Goal: Task Accomplishment & Management: Manage account settings

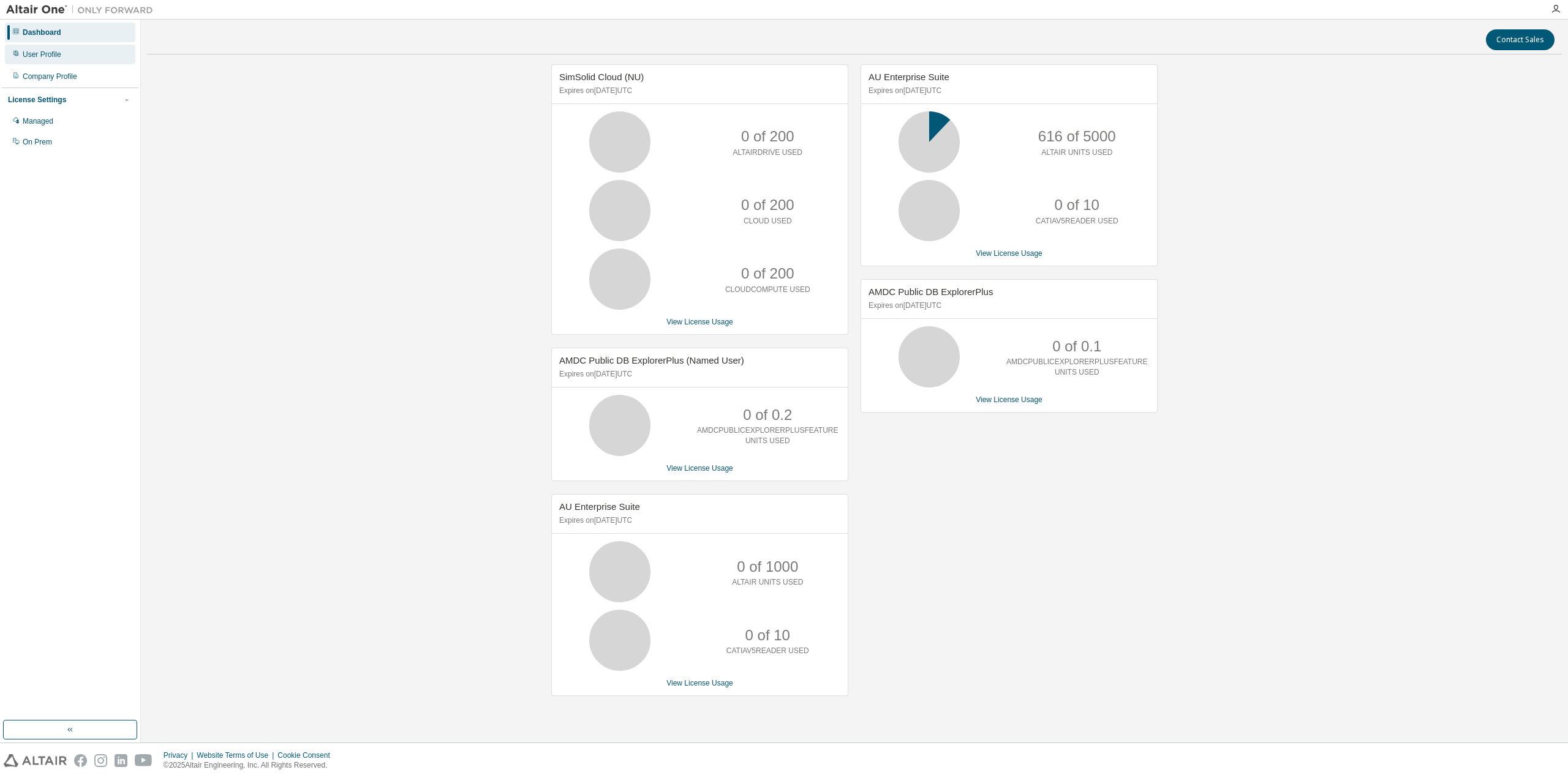
click at [72, 56] on div "User Profile" at bounding box center [70, 54] width 130 height 19
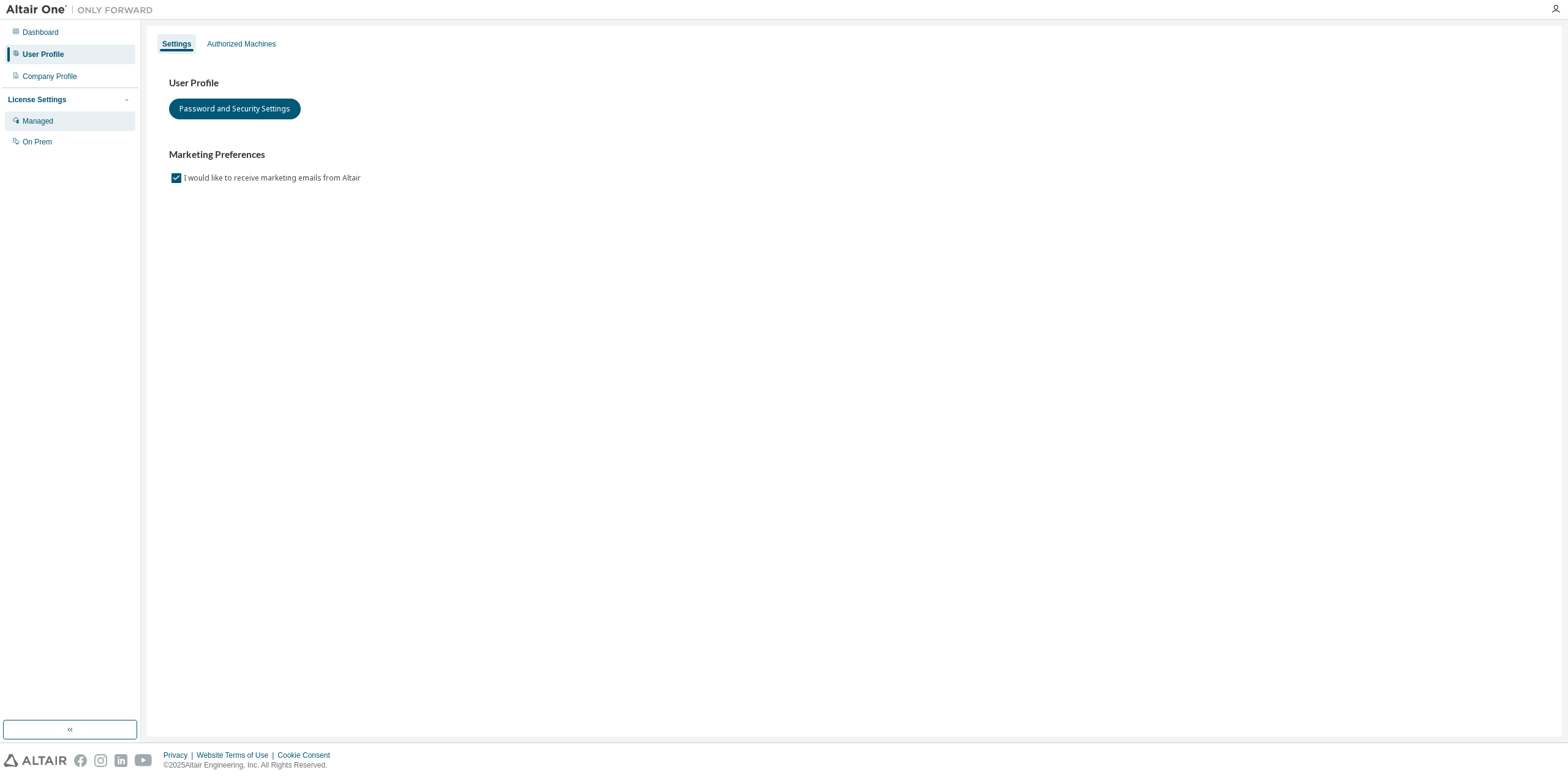
click at [59, 118] on div "Managed" at bounding box center [70, 121] width 130 height 19
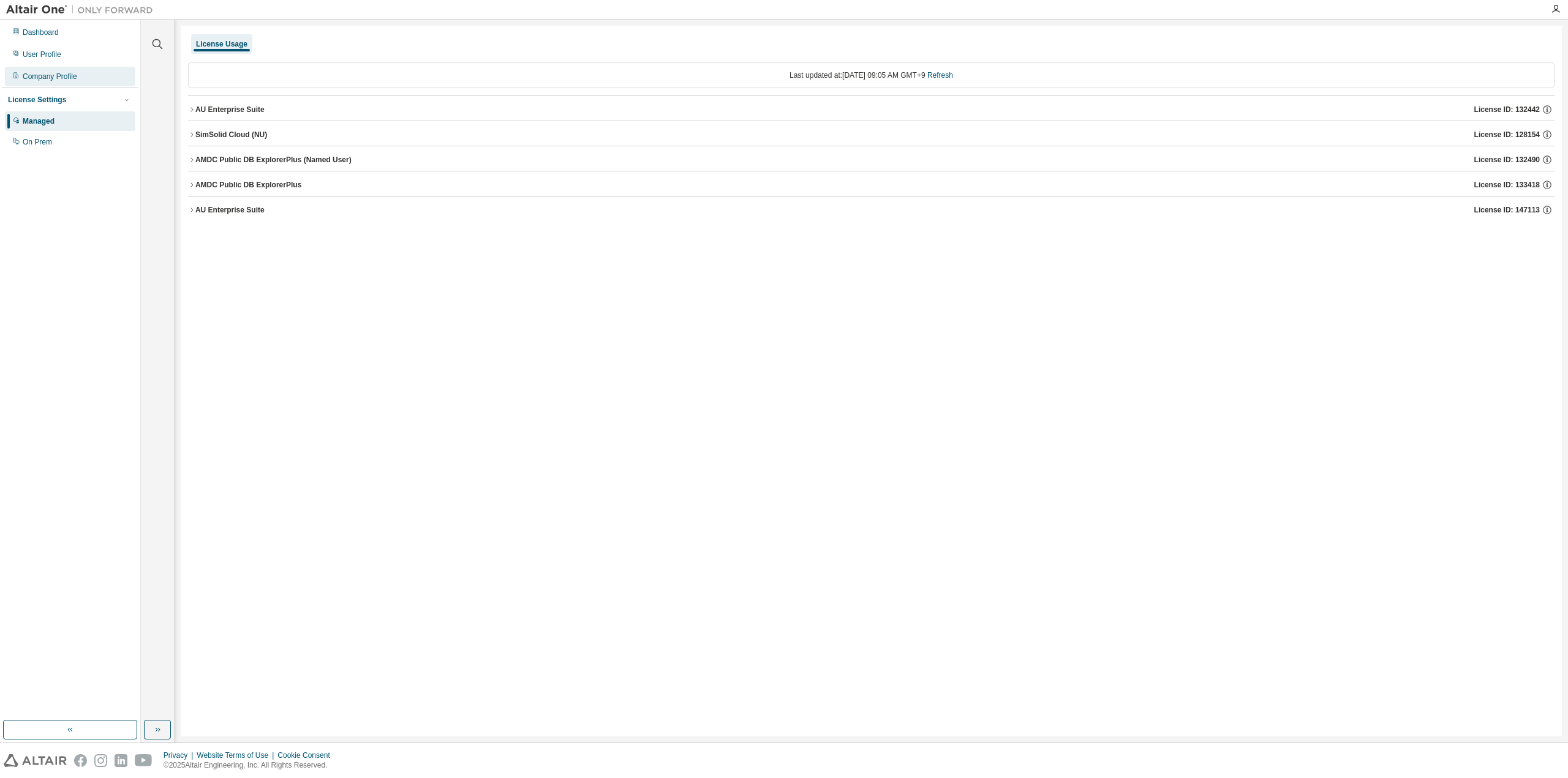
click at [62, 72] on div "Company Profile" at bounding box center [49, 76] width 55 height 10
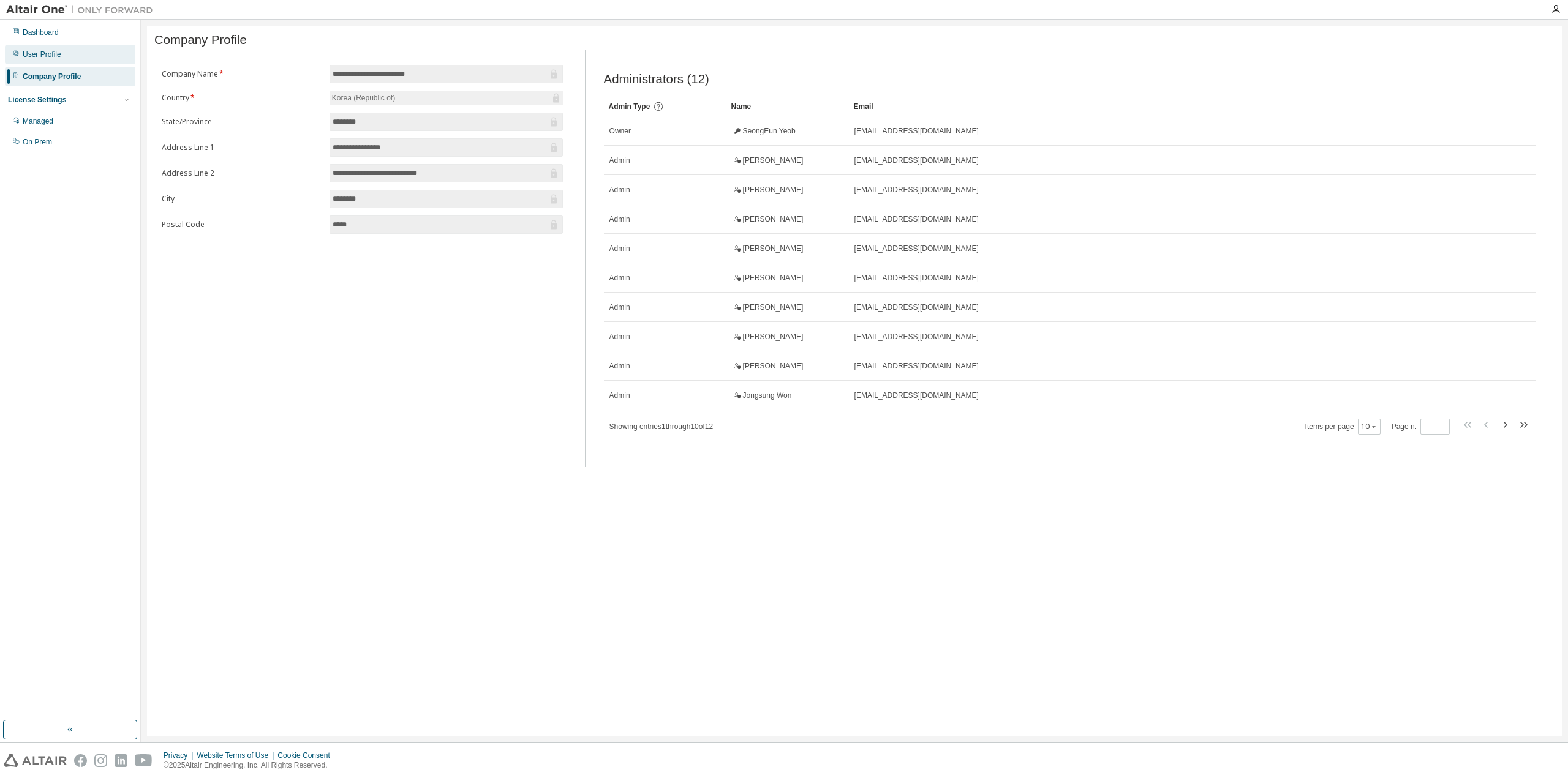
click at [63, 58] on div "User Profile" at bounding box center [70, 54] width 130 height 19
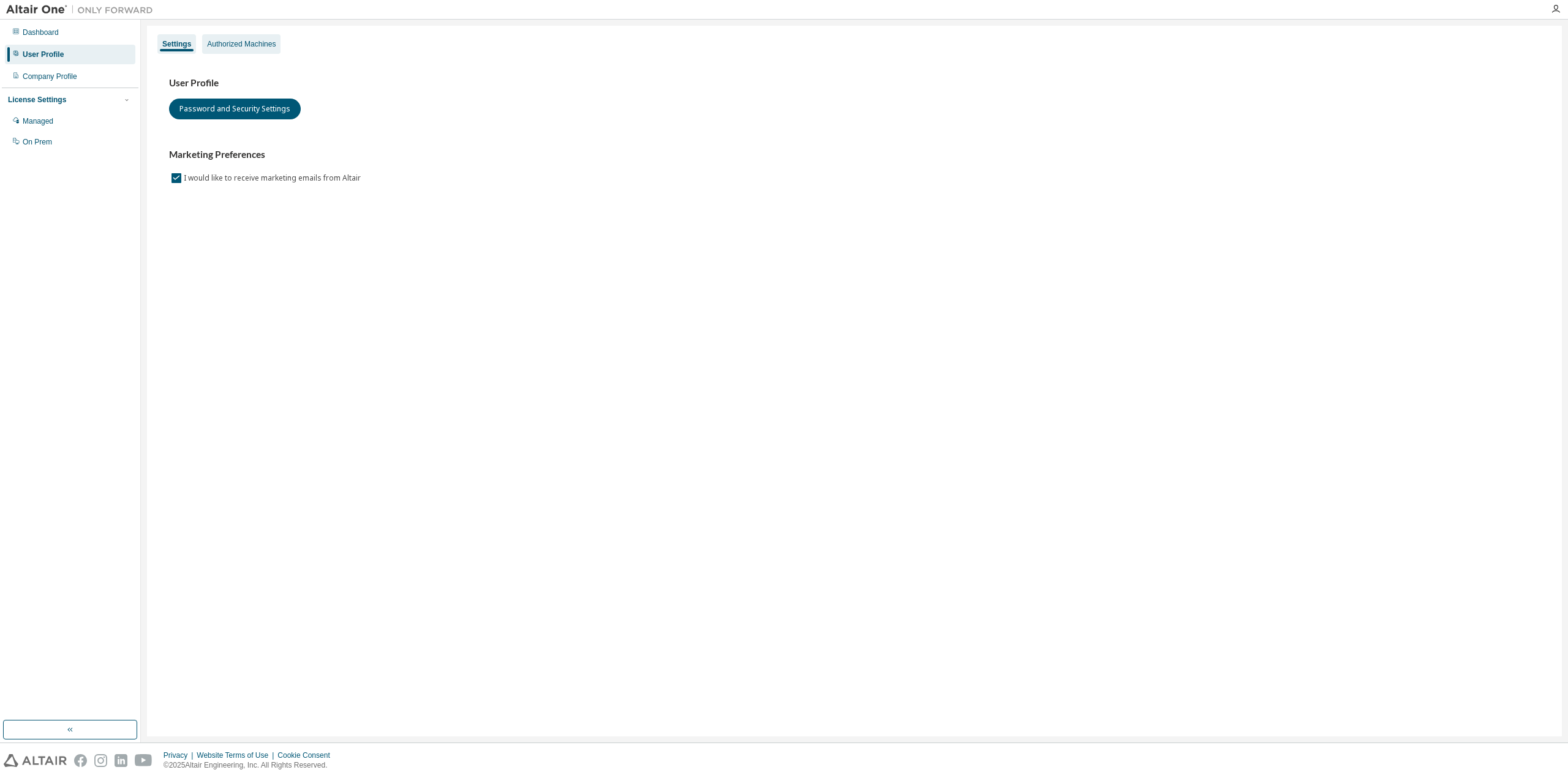
click at [243, 47] on div "Authorized Machines" at bounding box center [242, 44] width 69 height 10
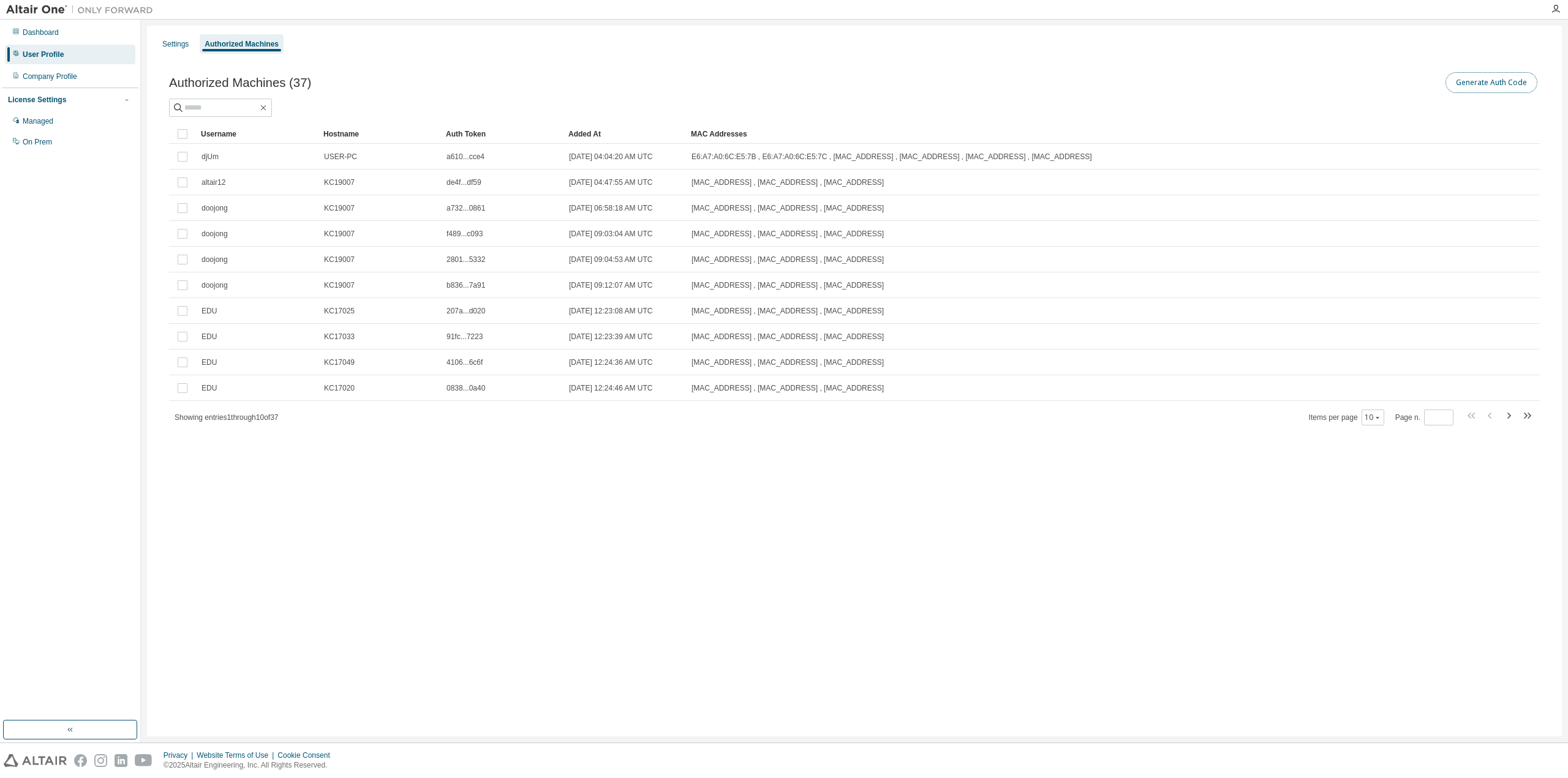
click at [1498, 83] on button "Generate Auth Code" at bounding box center [1491, 83] width 92 height 20
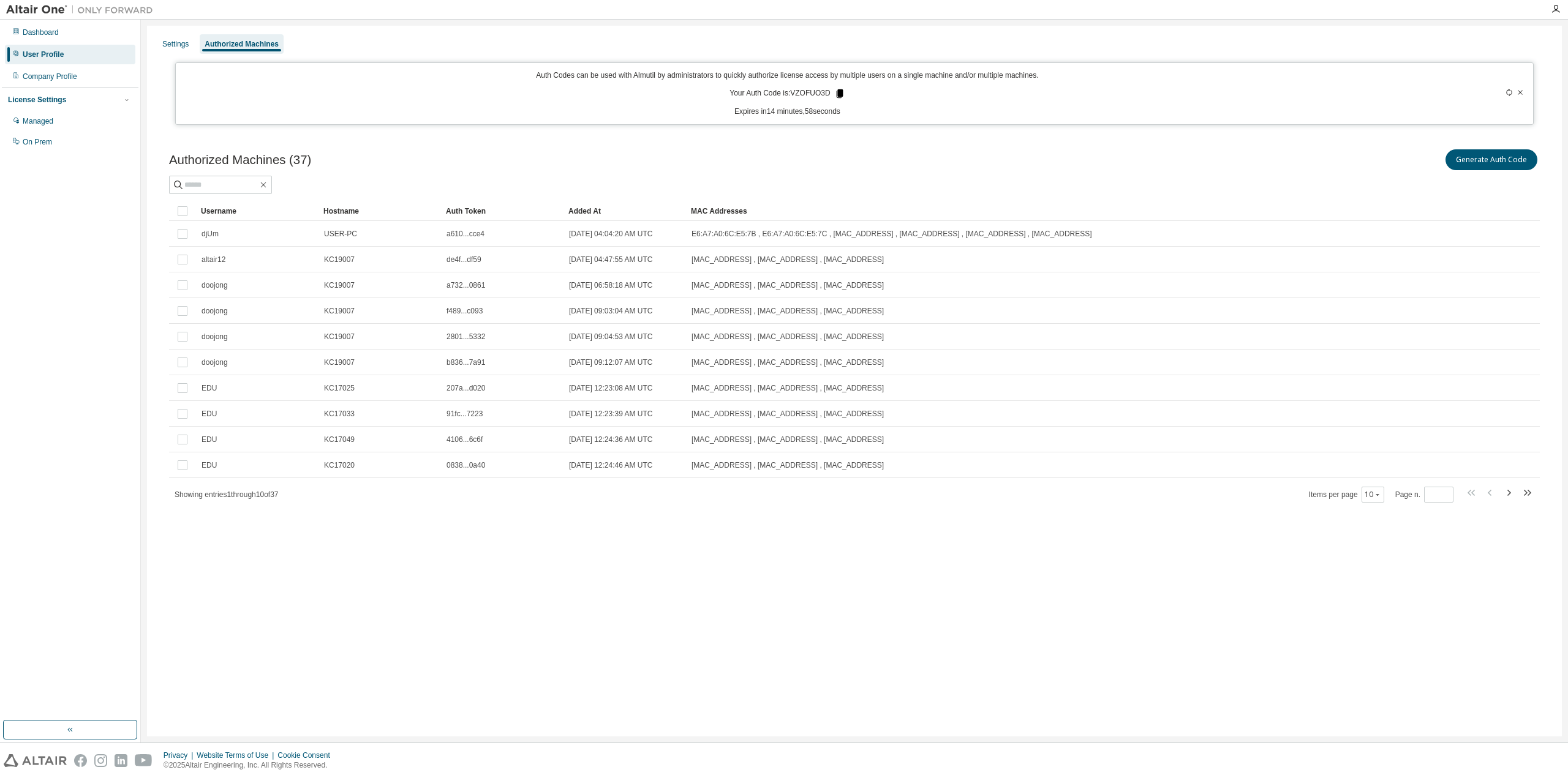
click at [840, 92] on icon at bounding box center [839, 93] width 7 height 8
